Goal: Communication & Community: Share content

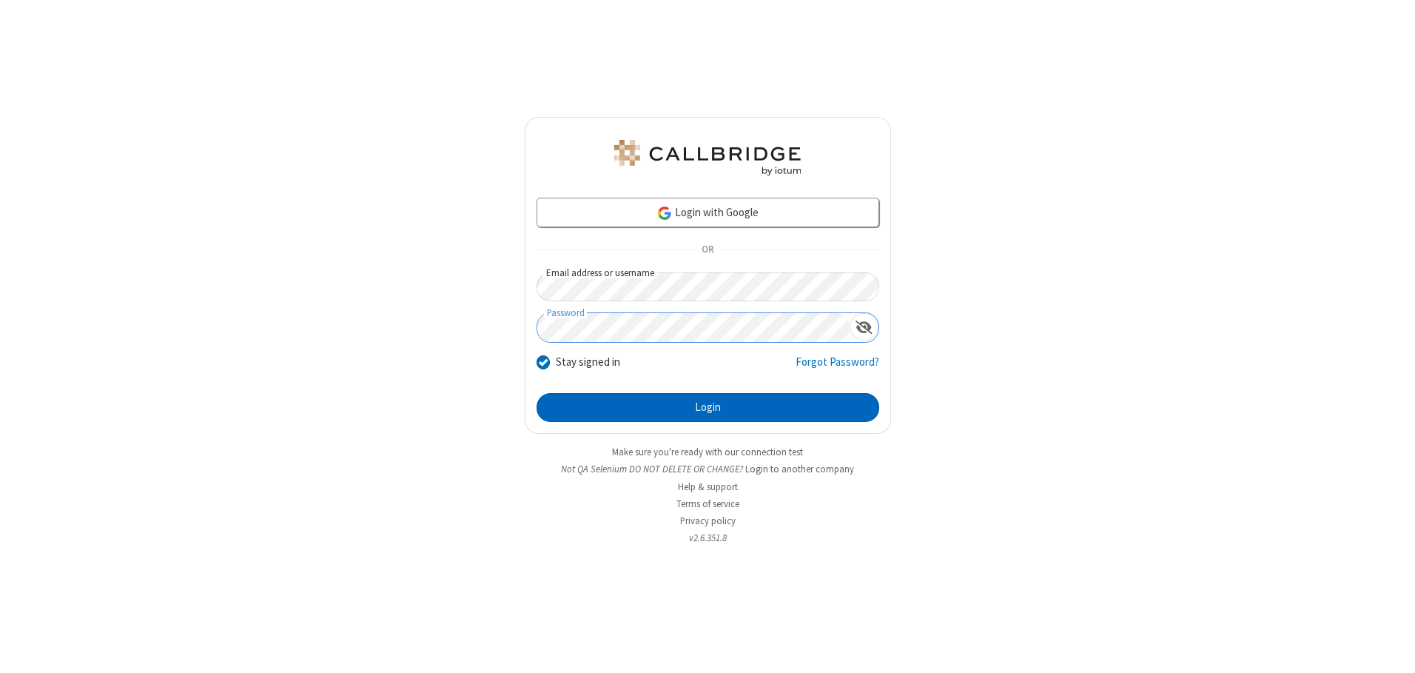
click at [707, 407] on button "Login" at bounding box center [707, 408] width 343 height 30
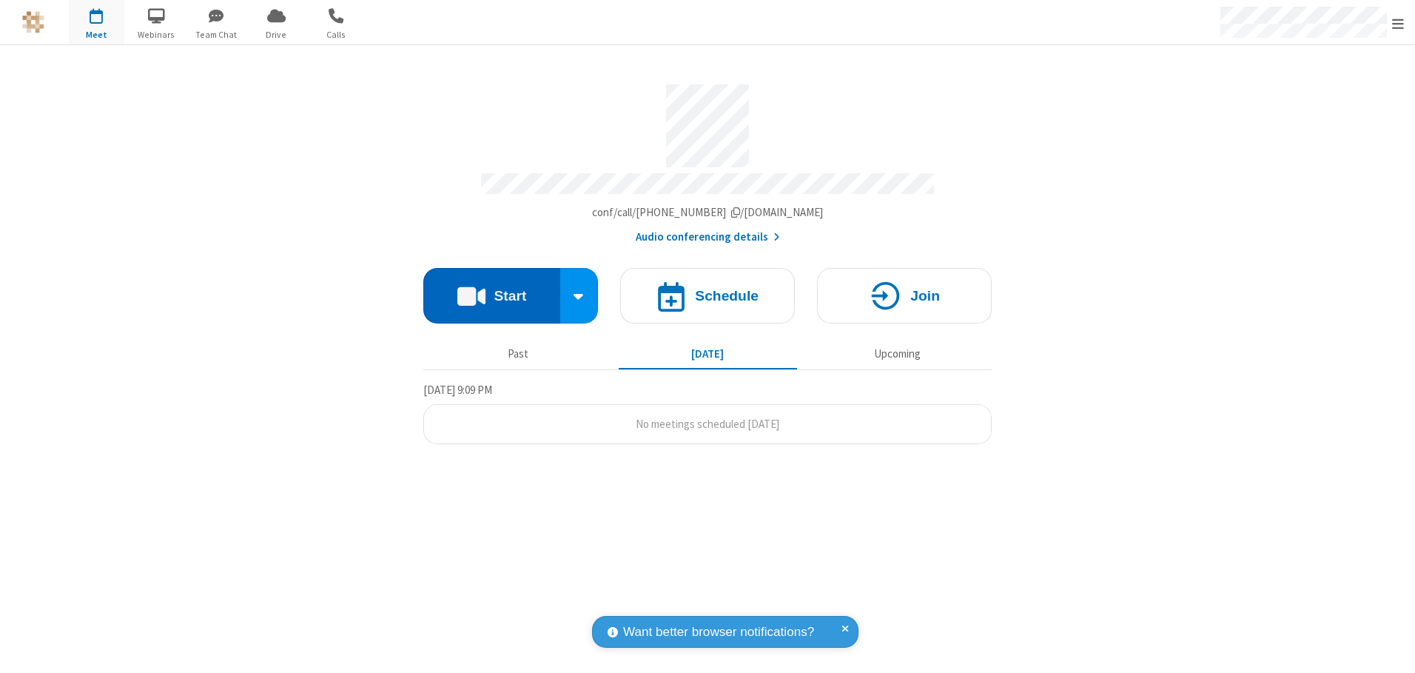
click at [491, 290] on button "Start" at bounding box center [491, 295] width 137 height 55
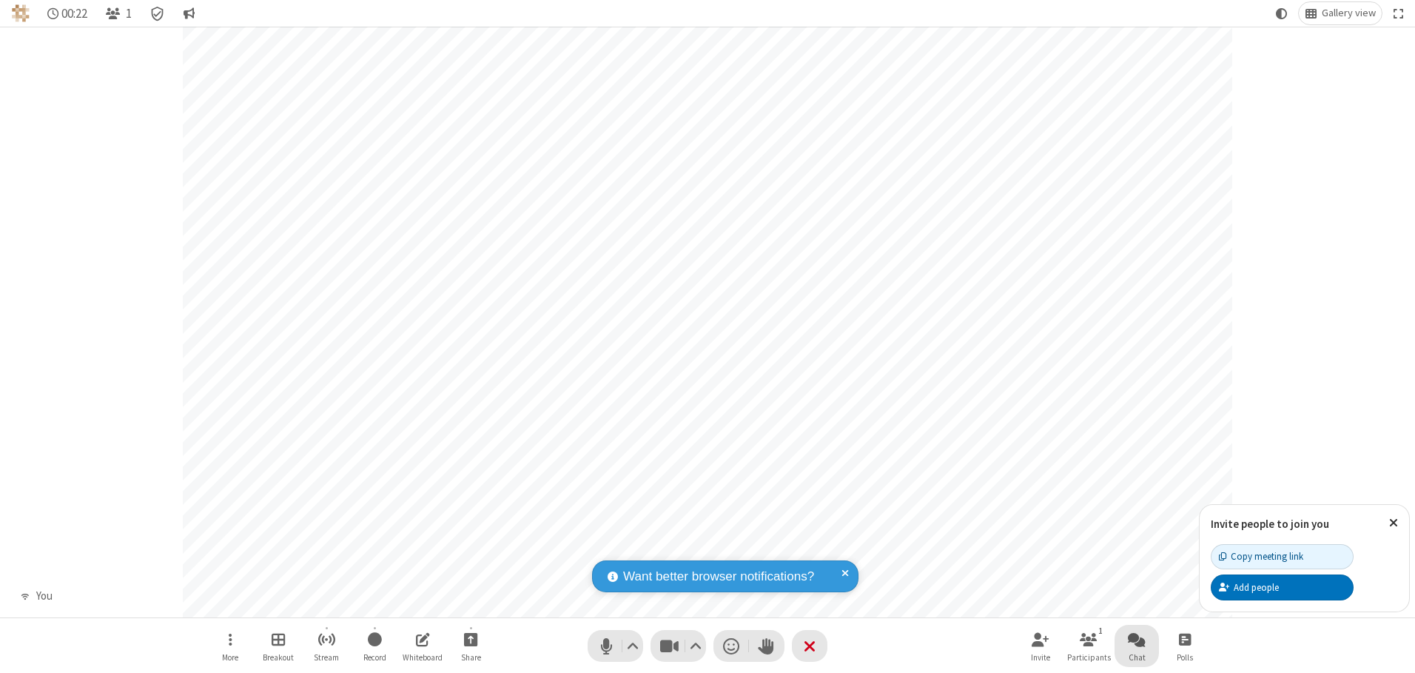
click at [1136, 638] on span "Open chat" at bounding box center [1137, 639] width 18 height 18
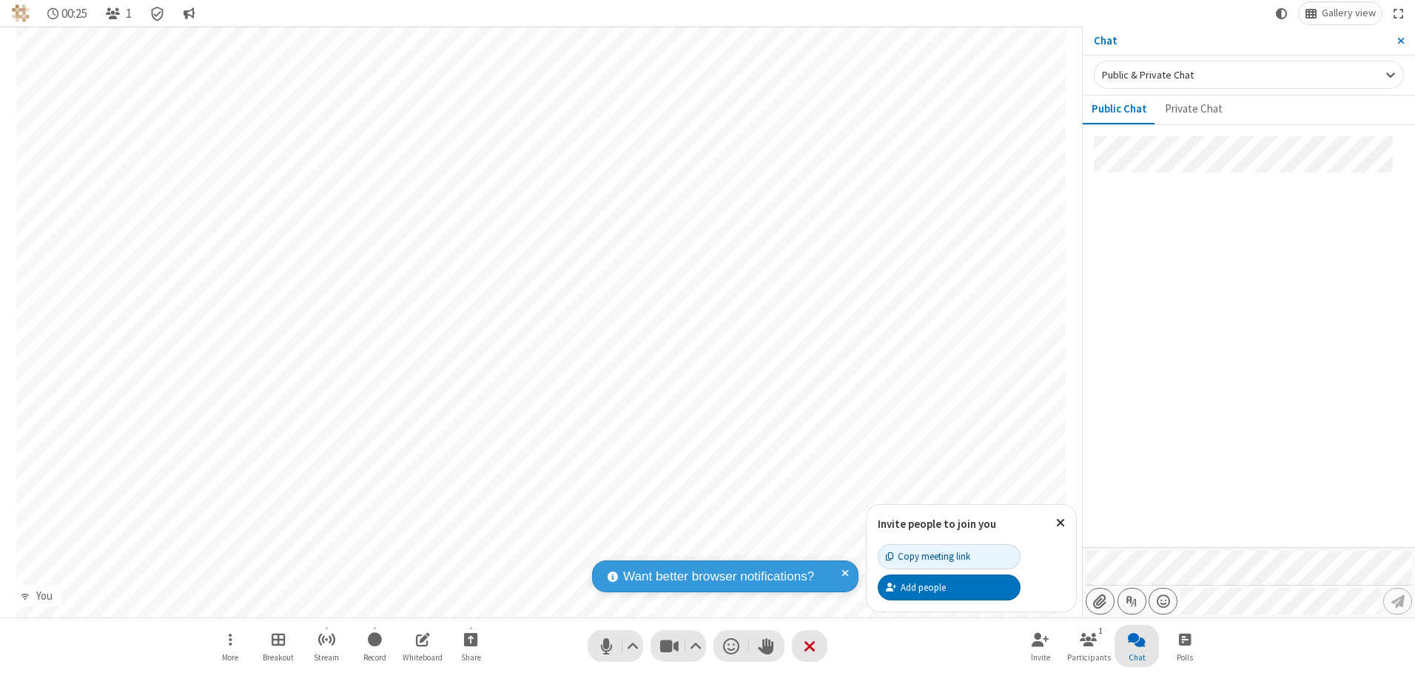
type input "C:\fakepath\doc_test.docx"
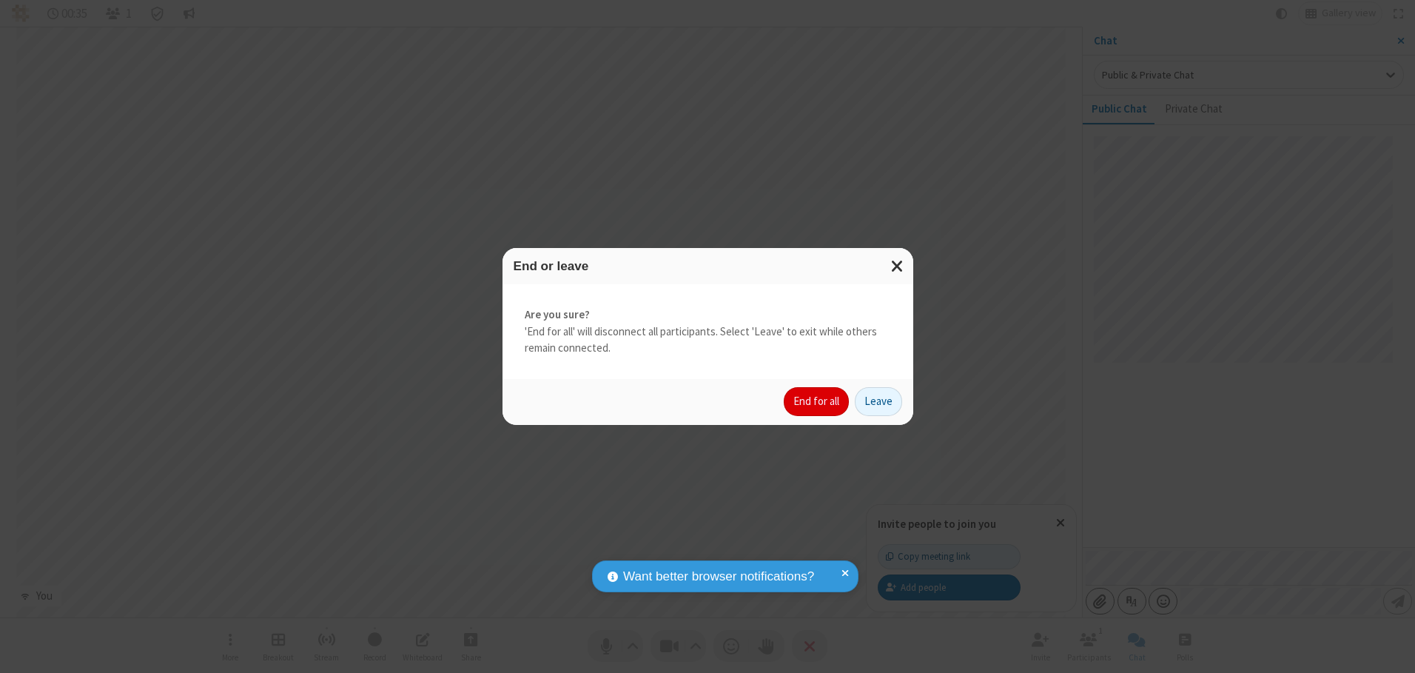
click at [817, 401] on button "End for all" at bounding box center [815, 402] width 65 height 30
